Goal: Information Seeking & Learning: Find specific fact

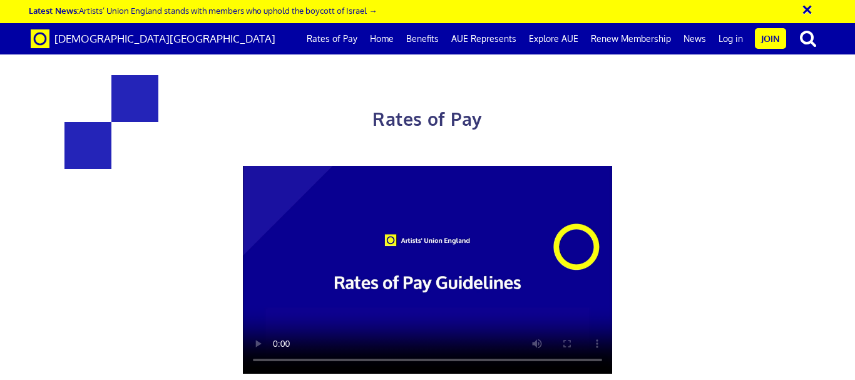
scroll to position [0, 5]
drag, startPoint x: 853, startPoint y: 127, endPoint x: 854, endPoint y: 198, distance: 70.8
click at [854, 198] on div "Rates of Pay This page is designed to help artists and their employers to deter…" at bounding box center [428, 317] width 874 height 609
click at [354, 38] on link "Rates of Pay" at bounding box center [331, 38] width 63 height 31
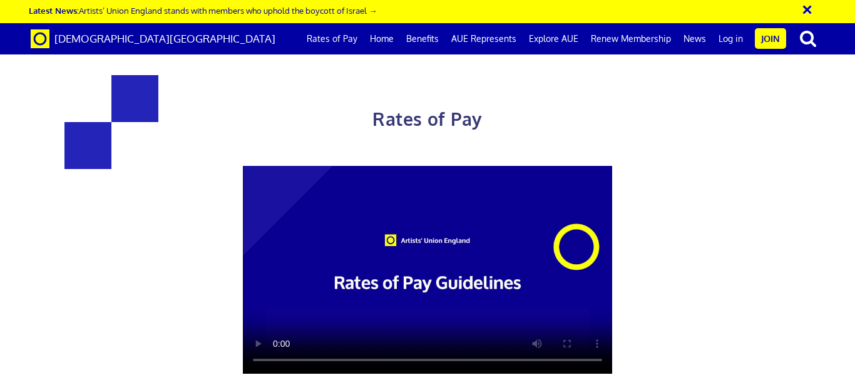
scroll to position [0, 5]
drag, startPoint x: 193, startPoint y: 133, endPoint x: 334, endPoint y: 145, distance: 141.3
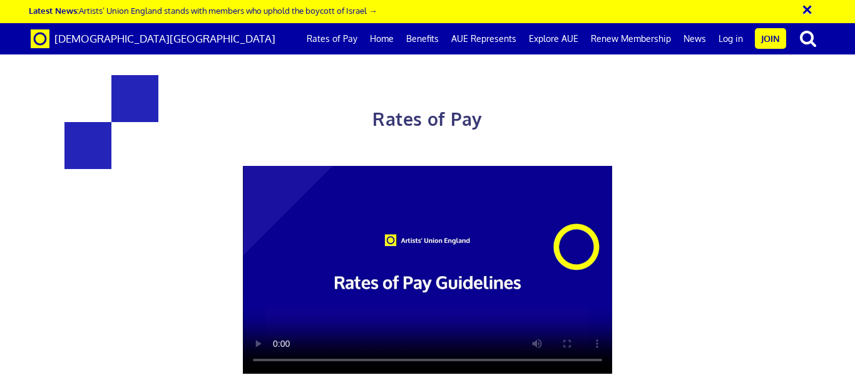
copy h3 "£352.01 a day"
drag, startPoint x: 477, startPoint y: 135, endPoint x: 553, endPoint y: 129, distance: 76.6
copy h3 "£387.21"
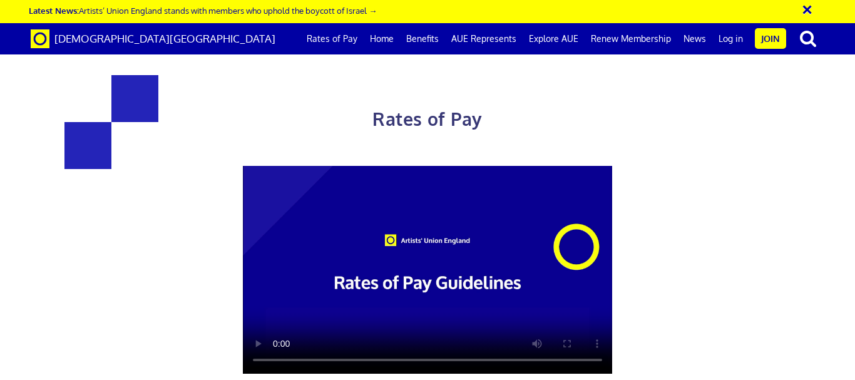
copy h3 "£387.21"
